Goal: Transaction & Acquisition: Purchase product/service

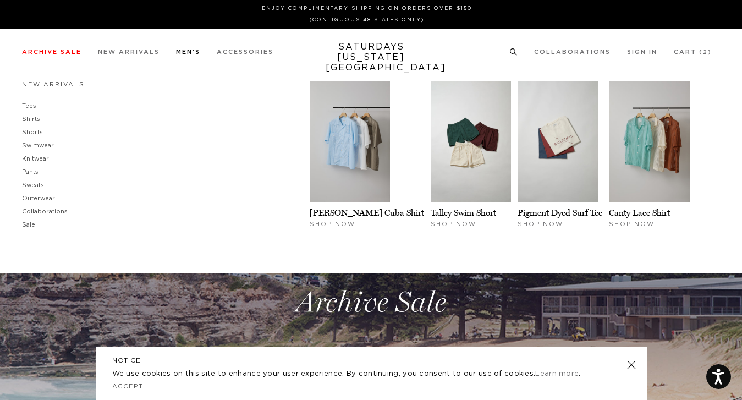
click at [195, 55] on link "Men's" at bounding box center [188, 52] width 24 height 6
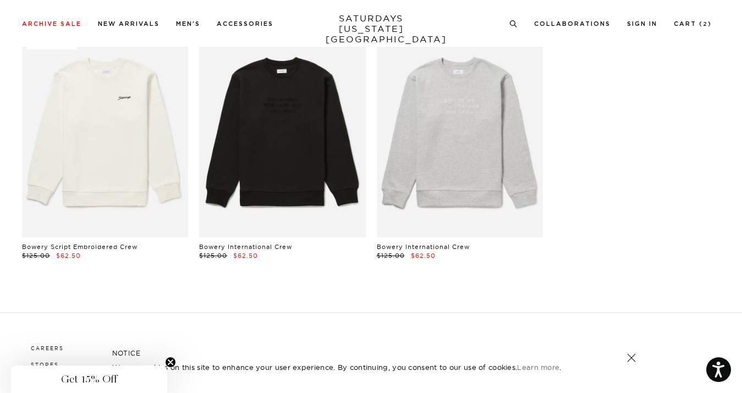
scroll to position [8665, 1]
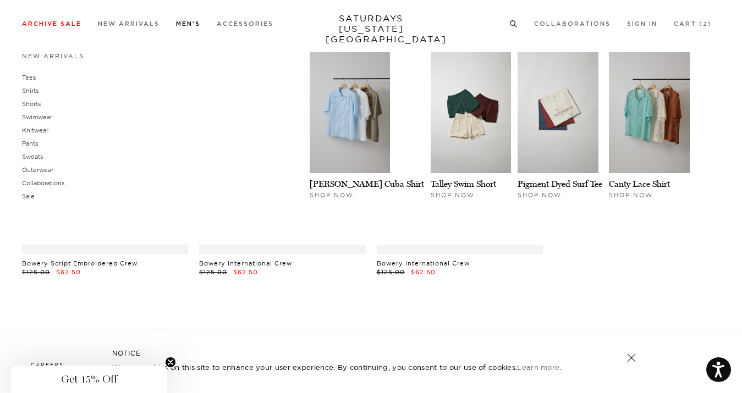
click at [186, 24] on link "Men's" at bounding box center [188, 24] width 24 height 6
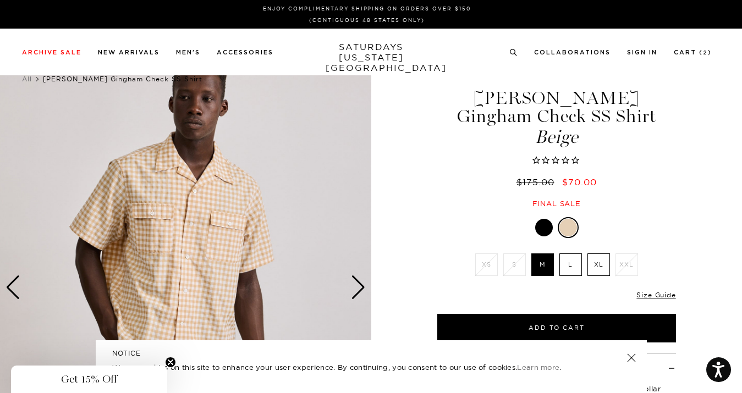
click at [536, 231] on div at bounding box center [544, 228] width 18 height 18
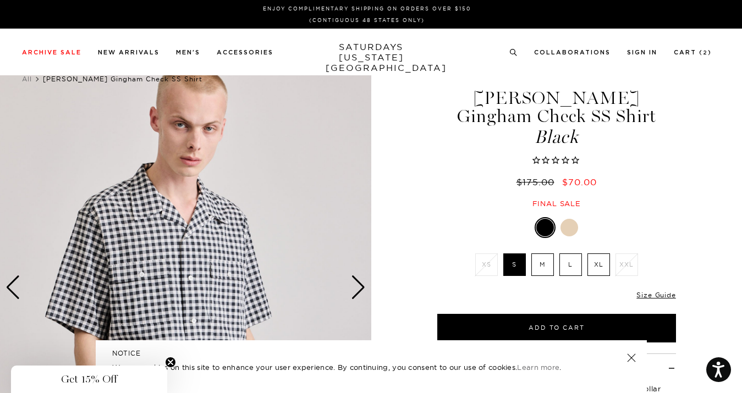
click at [574, 234] on div at bounding box center [569, 228] width 18 height 18
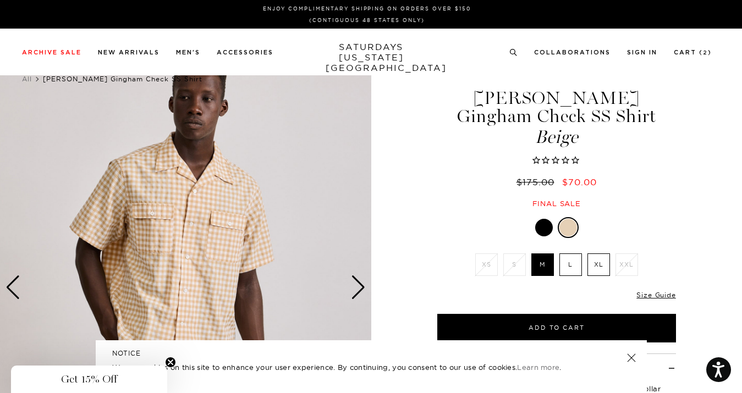
click at [513, 271] on li "S" at bounding box center [514, 265] width 28 height 23
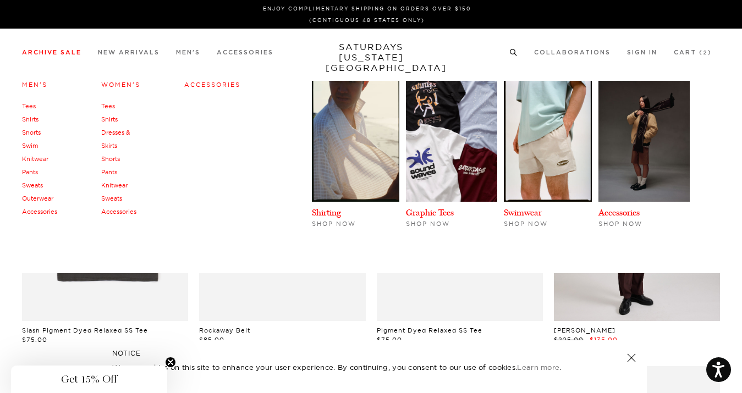
click at [40, 86] on link "Men's" at bounding box center [34, 85] width 25 height 8
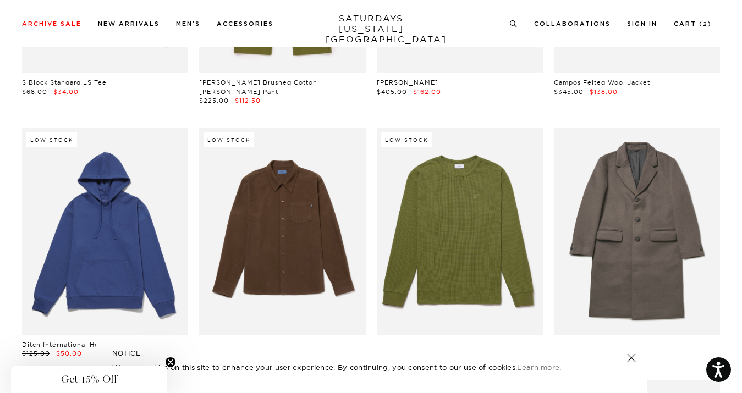
scroll to position [16283, 1]
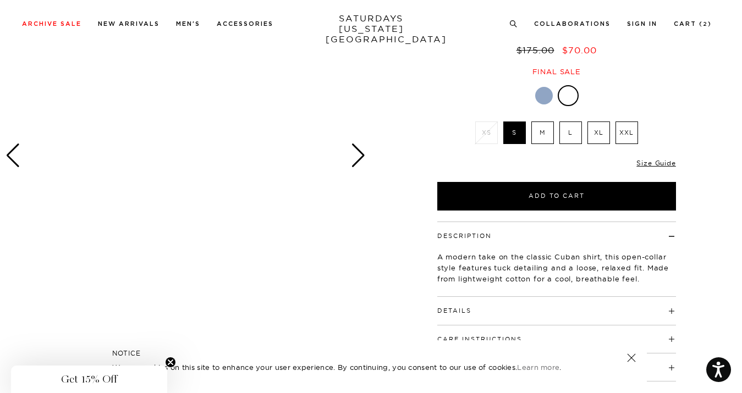
scroll to position [84, 0]
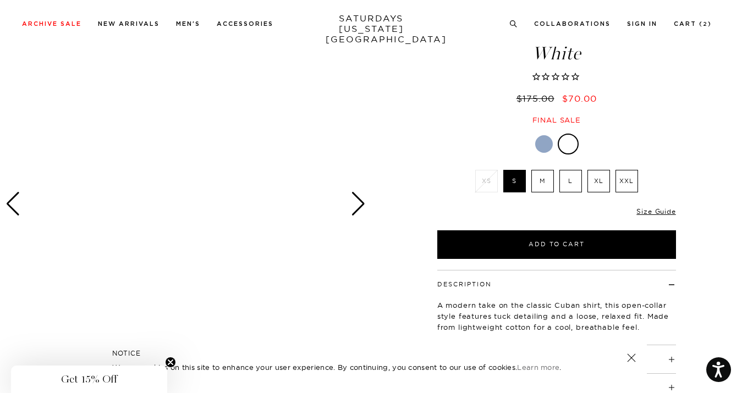
click at [354, 202] on div "Next slide" at bounding box center [358, 204] width 15 height 24
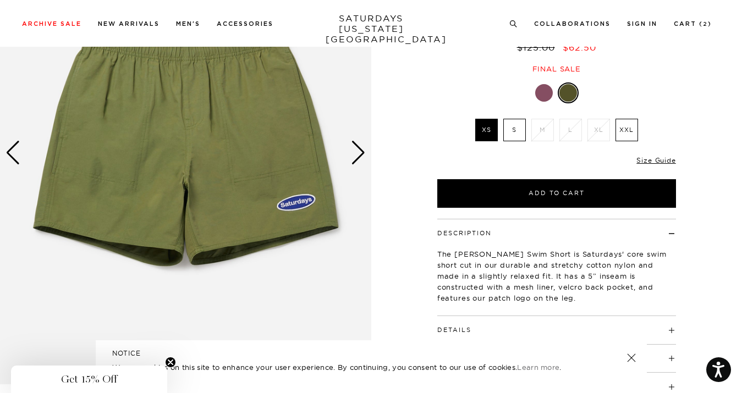
scroll to position [130, 0]
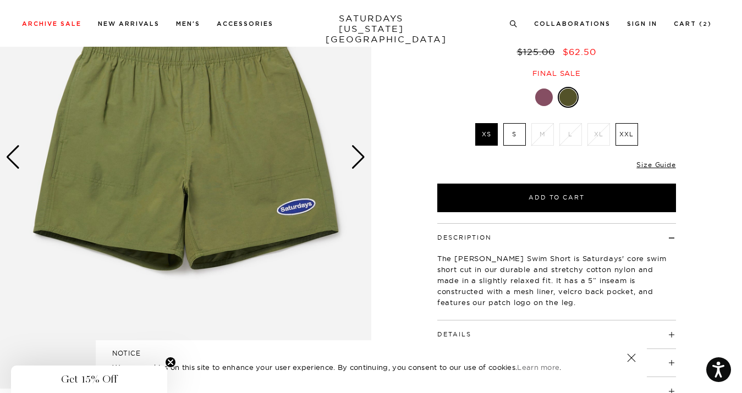
click at [365, 162] on div "Next slide" at bounding box center [358, 157] width 15 height 24
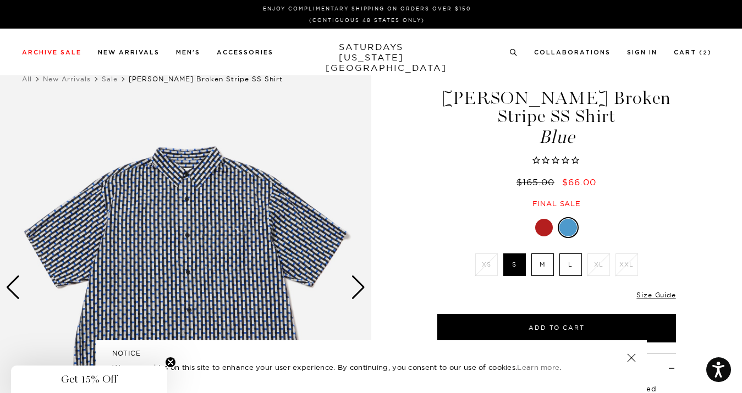
click at [360, 286] on div "Next slide" at bounding box center [358, 288] width 15 height 24
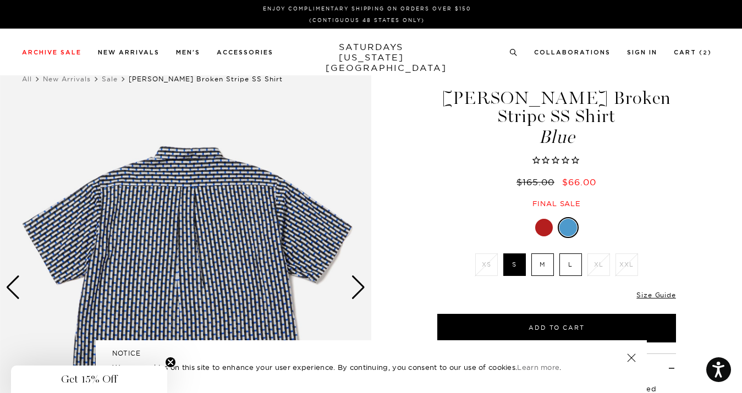
click at [361, 286] on div "Next slide" at bounding box center [358, 288] width 15 height 24
click at [356, 281] on div "Next slide" at bounding box center [358, 288] width 15 height 24
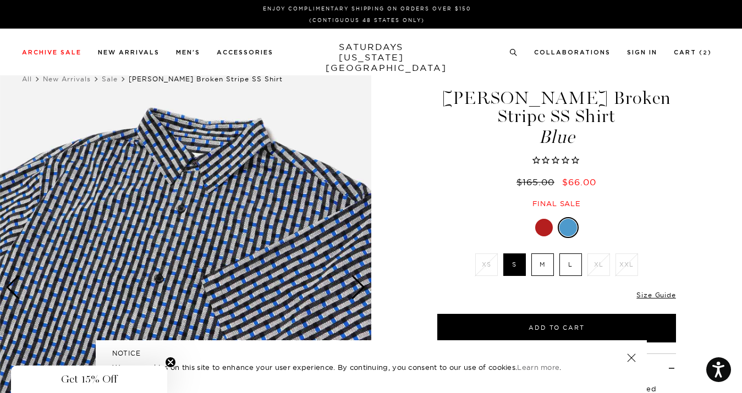
click at [356, 281] on div "Next slide" at bounding box center [358, 288] width 15 height 24
click at [363, 281] on div "Next slide" at bounding box center [358, 288] width 15 height 24
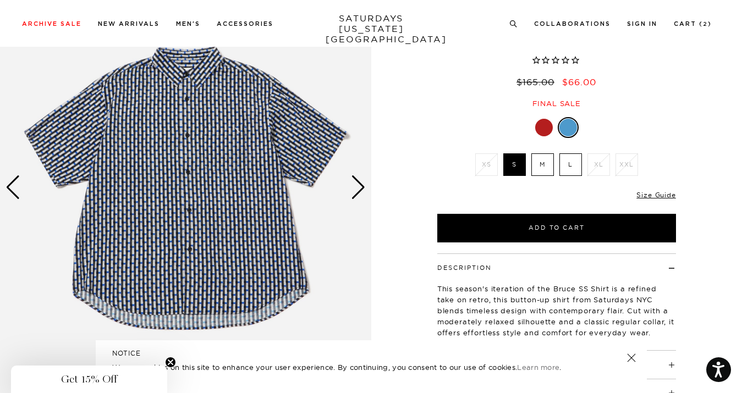
scroll to position [94, 0]
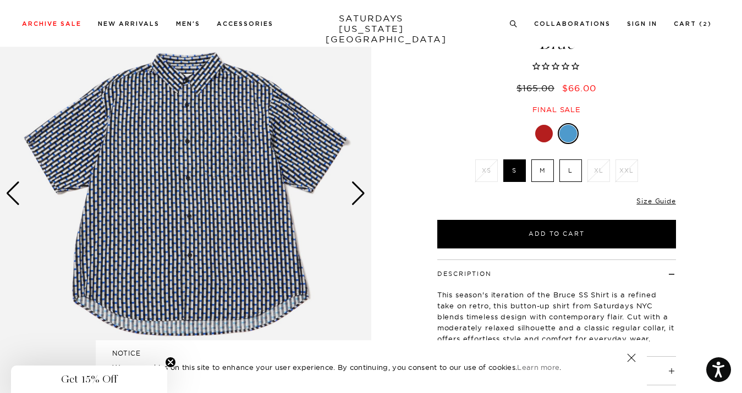
click at [365, 213] on img at bounding box center [185, 194] width 371 height 464
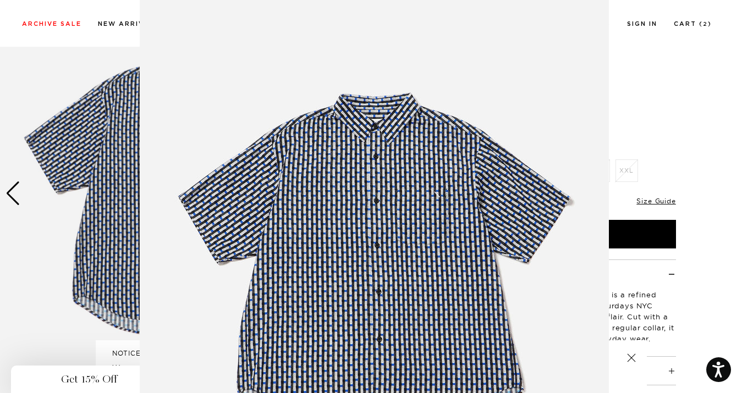
scroll to position [36, 0]
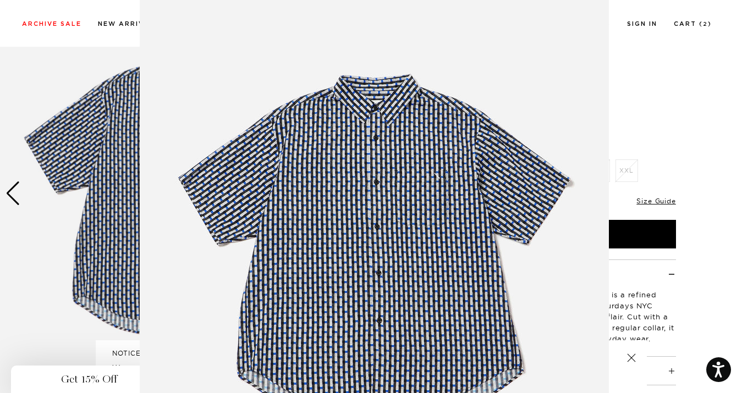
click at [657, 113] on figure at bounding box center [371, 196] width 742 height 393
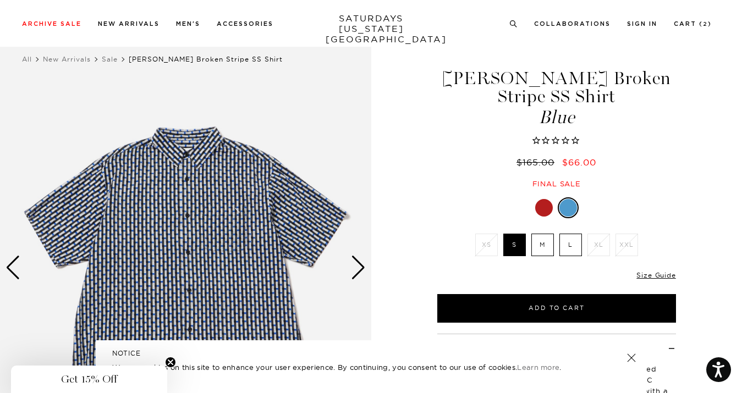
scroll to position [20, 0]
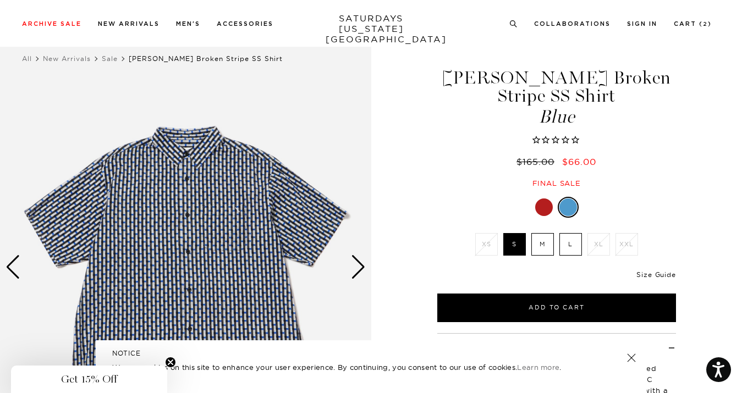
click at [660, 271] on link "Size Guide" at bounding box center [655, 275] width 39 height 8
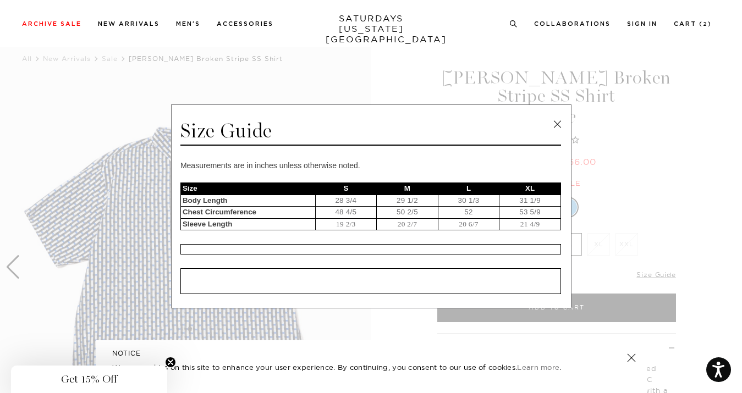
click at [557, 117] on link at bounding box center [557, 124] width 16 height 16
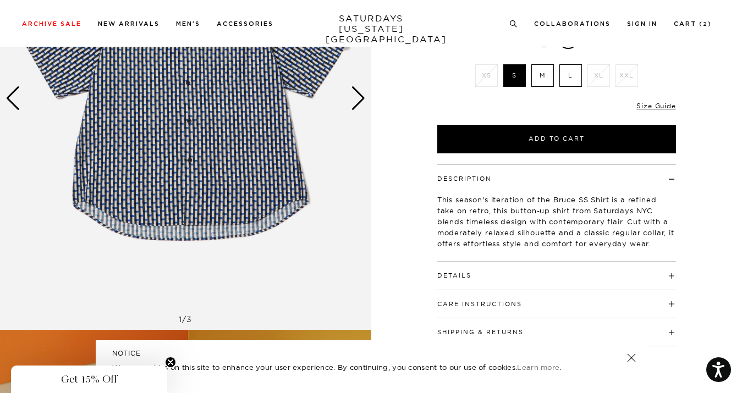
scroll to position [270, 0]
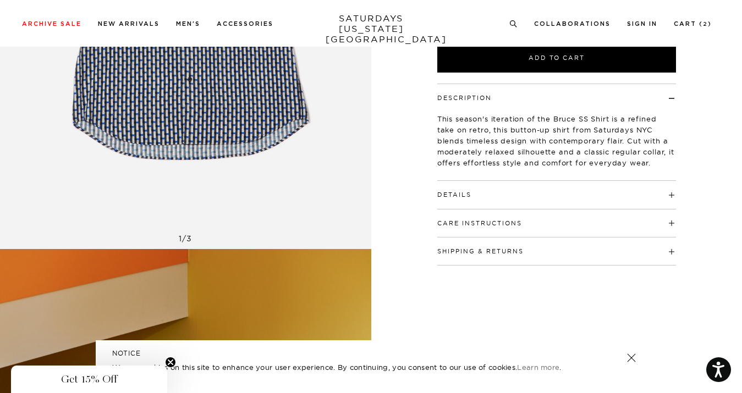
click at [531, 181] on h4 "Details" at bounding box center [556, 190] width 239 height 18
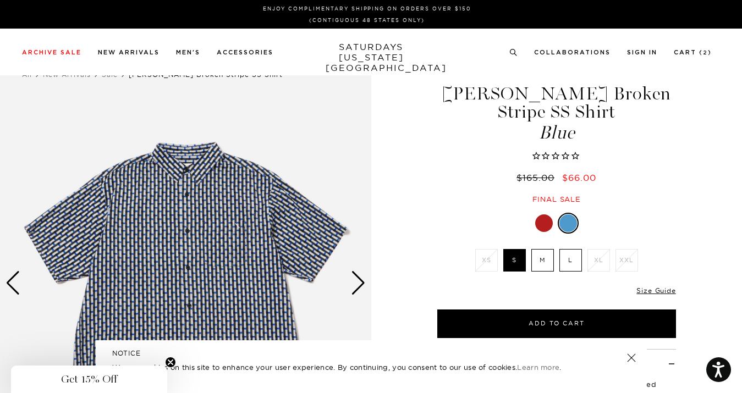
scroll to position [0, 0]
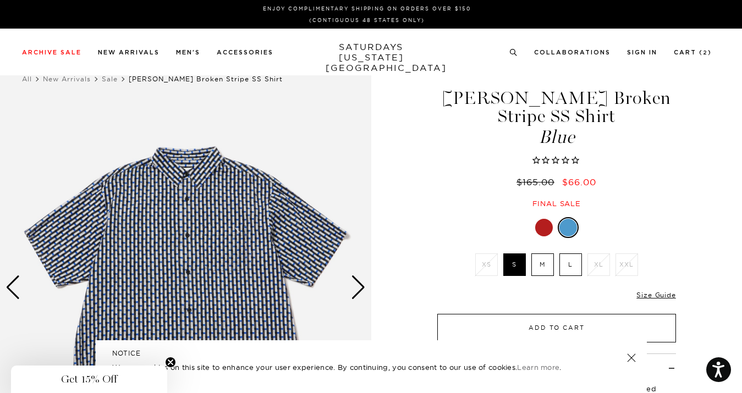
click at [548, 314] on button "Add to Cart" at bounding box center [556, 328] width 239 height 29
